Goal: Register for event/course

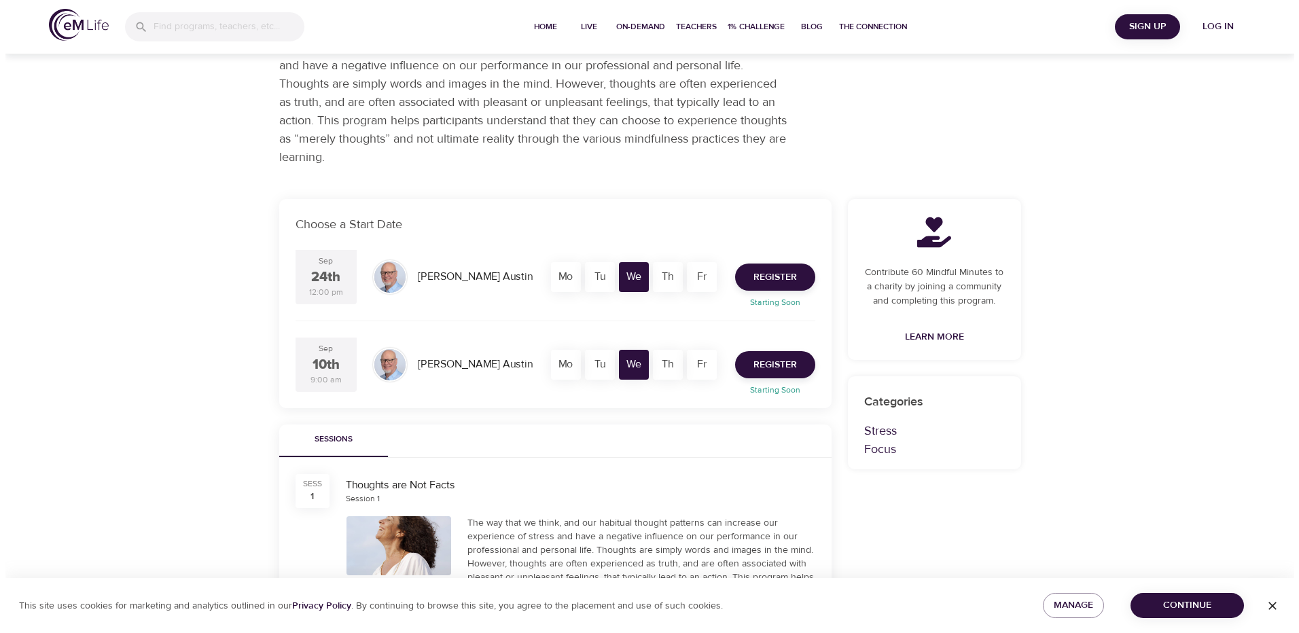
scroll to position [136, 0]
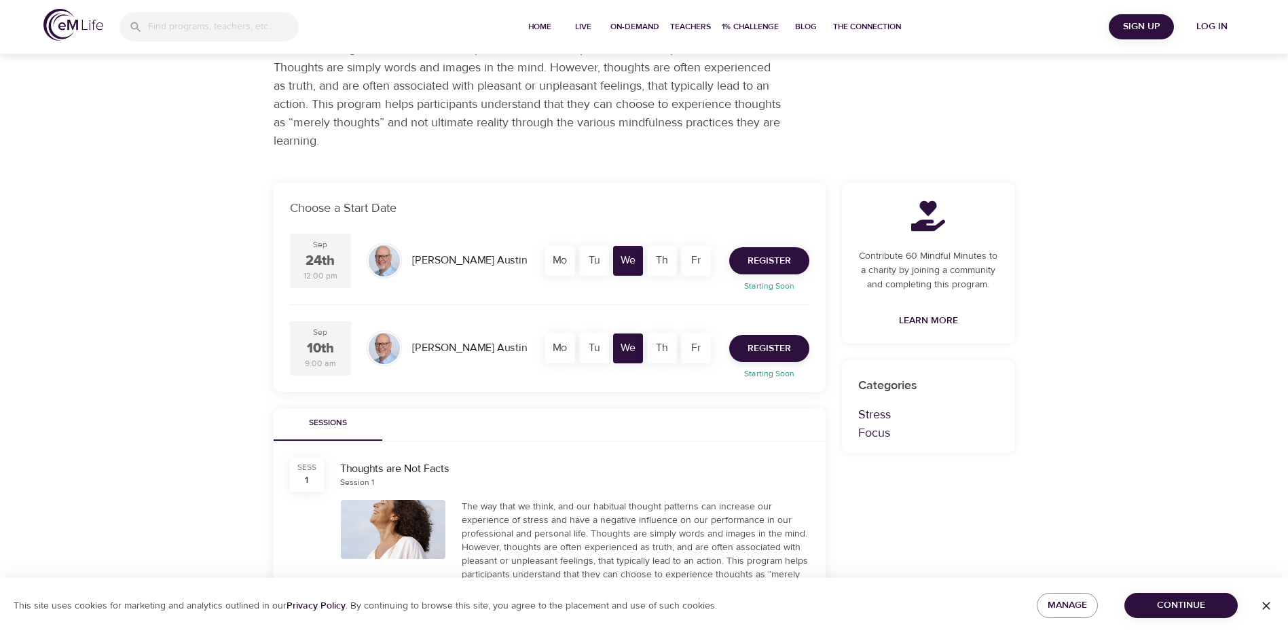
click at [763, 261] on span "Register" at bounding box center [769, 261] width 43 height 17
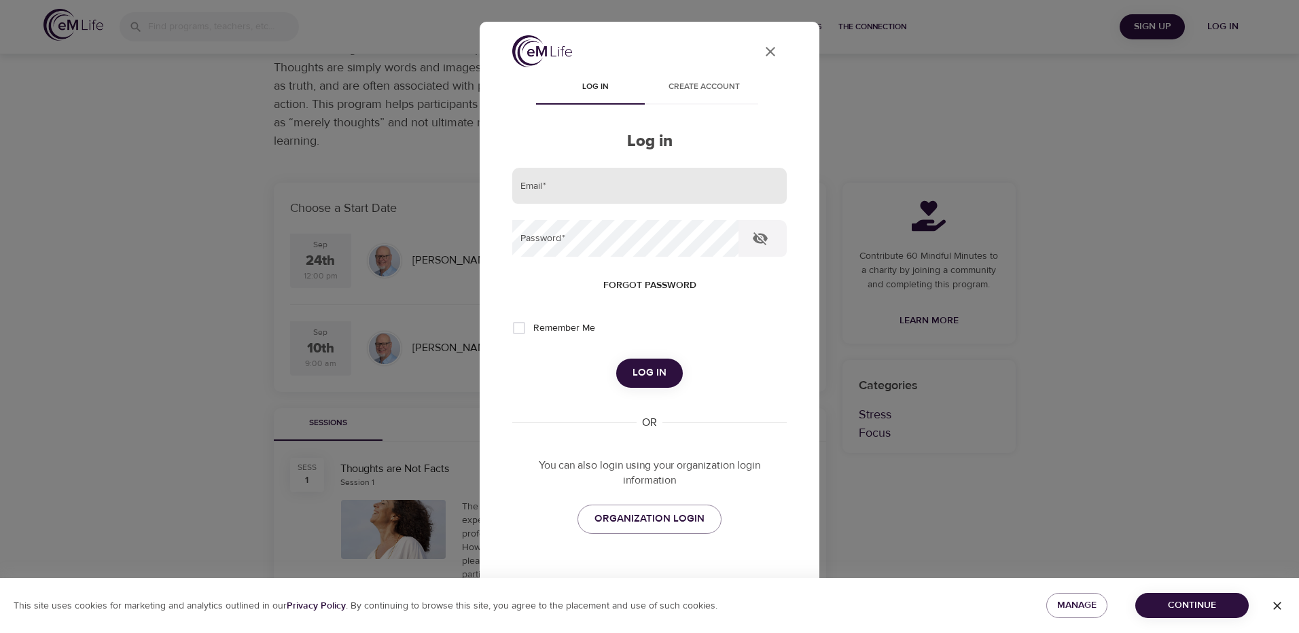
click at [581, 193] on input "email" at bounding box center [649, 186] width 274 height 37
drag, startPoint x: 530, startPoint y: 381, endPoint x: 537, endPoint y: 384, distance: 7.0
click at [530, 381] on div "Log in" at bounding box center [649, 373] width 274 height 29
click at [592, 196] on input "email" at bounding box center [649, 186] width 274 height 37
type input "[PERSON_NAME][EMAIL_ADDRESS][DOMAIN_NAME]"
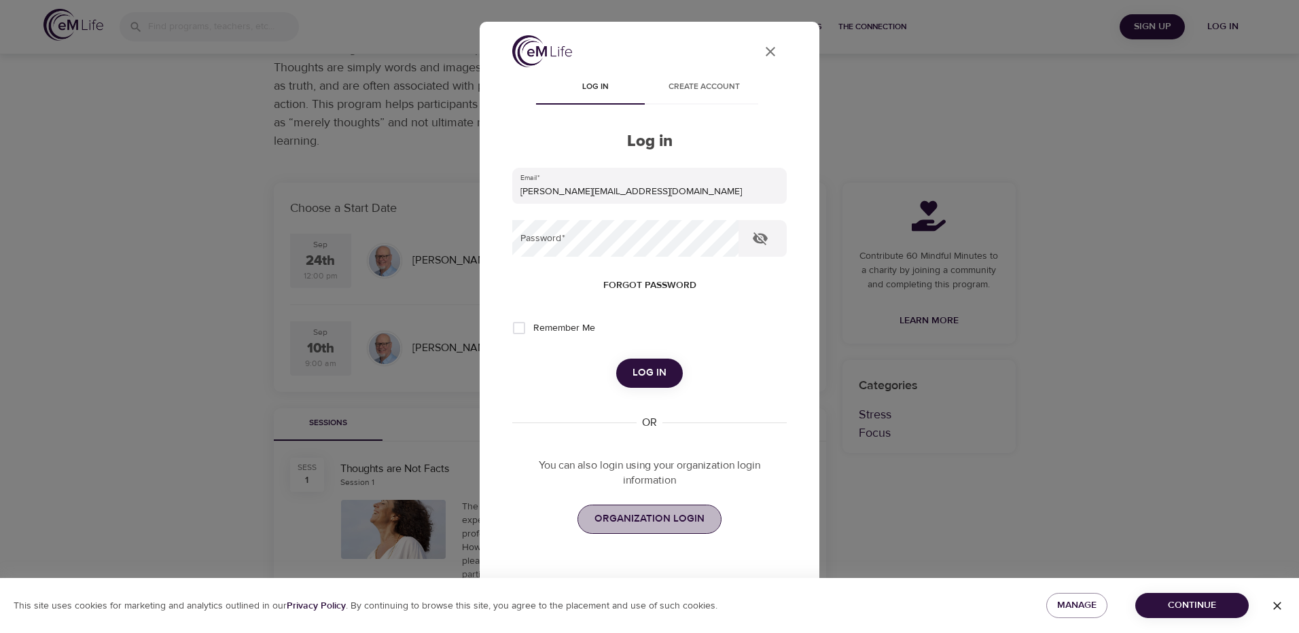
click at [660, 516] on span "ORGANIZATION LOGIN" at bounding box center [649, 519] width 110 height 18
